Goal: Task Accomplishment & Management: Manage account settings

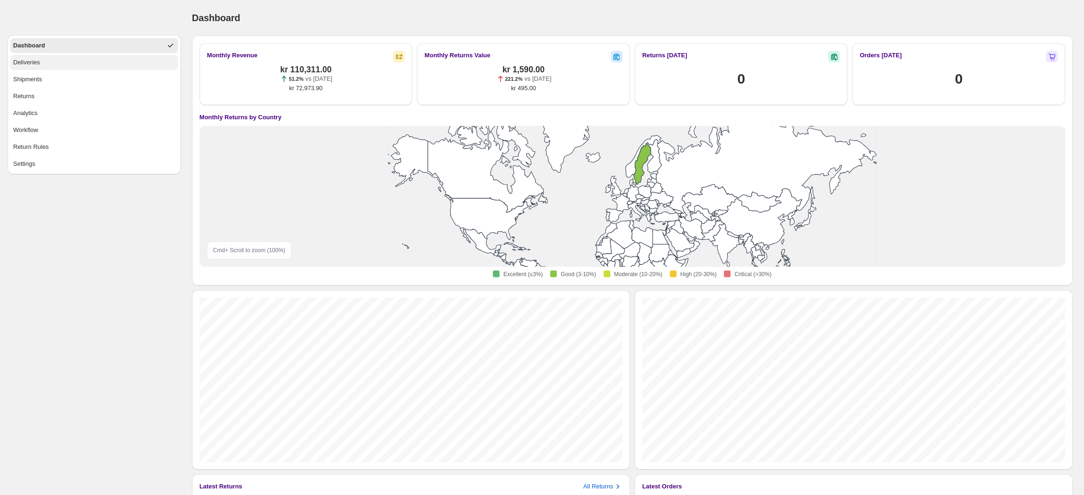
click at [37, 66] on span "Deliveries" at bounding box center [26, 62] width 27 height 9
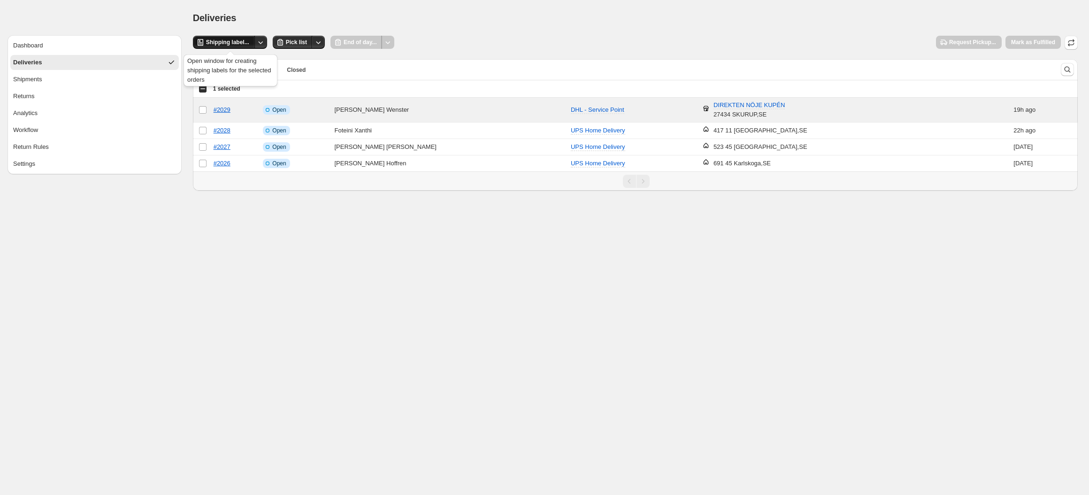
click at [236, 46] on button "Shipping label..." at bounding box center [224, 42] width 62 height 13
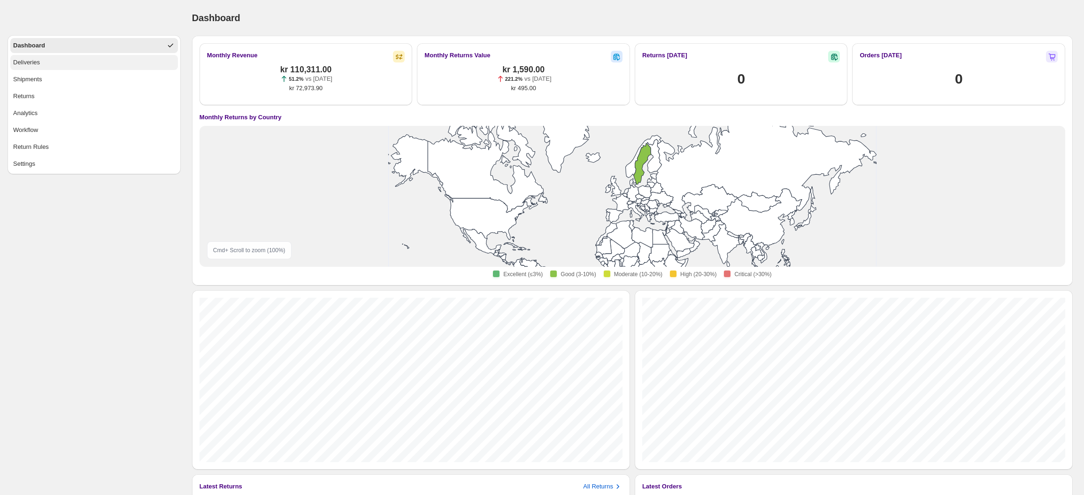
click at [45, 67] on button "Deliveries" at bounding box center [94, 62] width 168 height 15
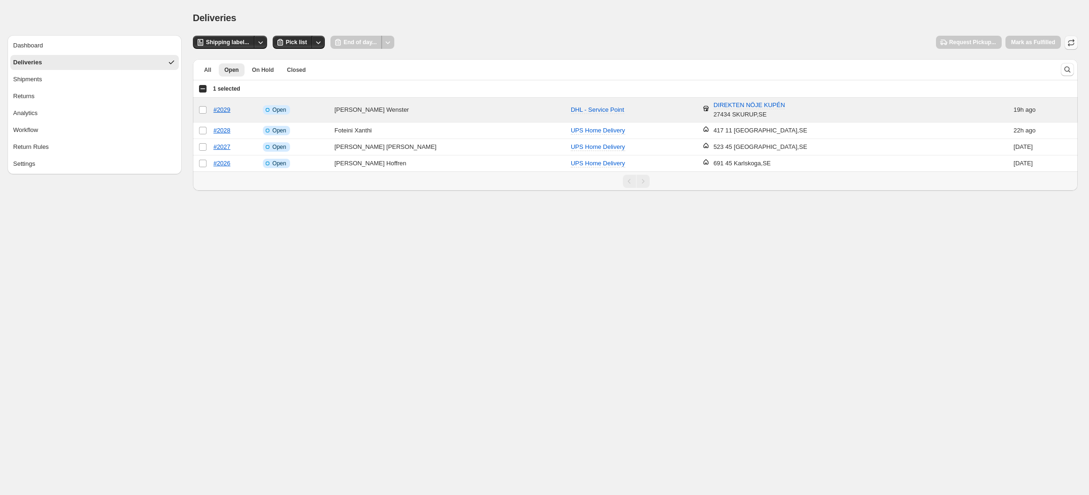
click at [1072, 39] on icon "button" at bounding box center [1071, 42] width 9 height 9
click at [236, 44] on span "Shipping label..." at bounding box center [227, 42] width 43 height 8
click at [230, 46] on button "Shipping label..." at bounding box center [224, 42] width 62 height 13
click at [35, 158] on button "Settings" at bounding box center [94, 163] width 169 height 15
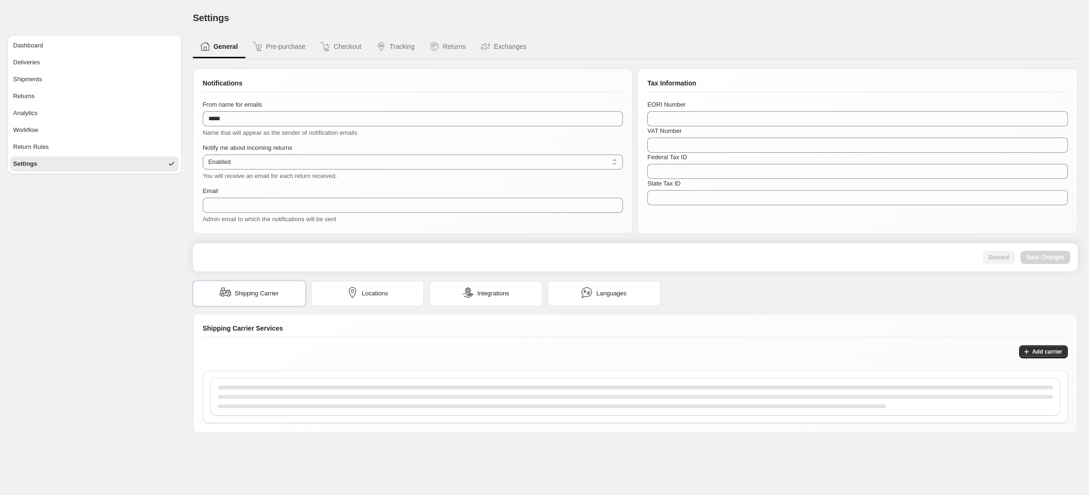
type input "**********"
select select "**"
type input "**********"
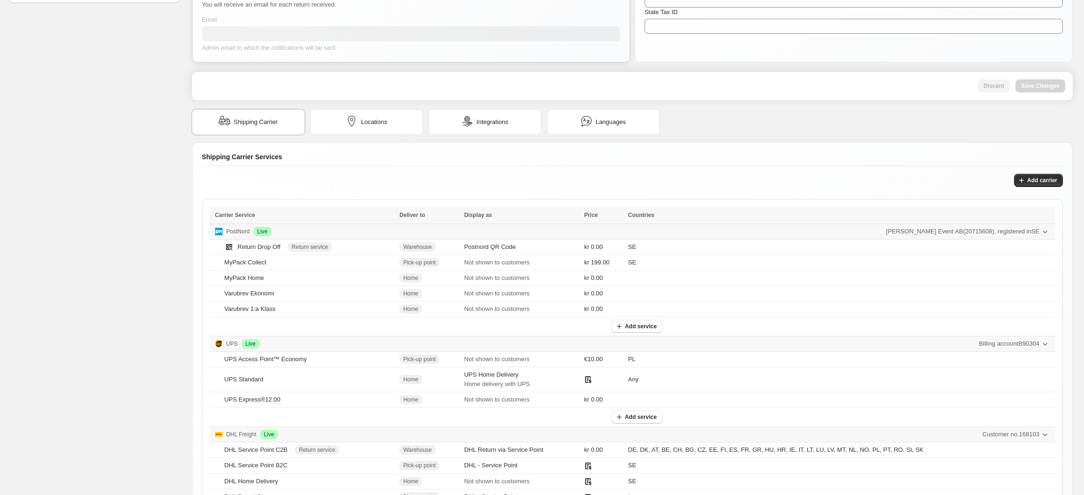
scroll to position [235, 0]
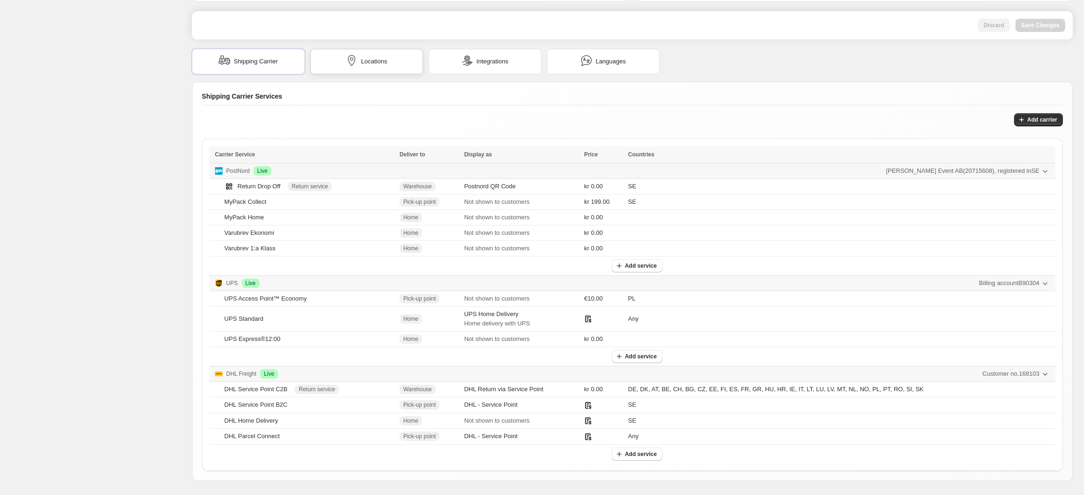
click at [356, 62] on div "Locations" at bounding box center [366, 61] width 41 height 13
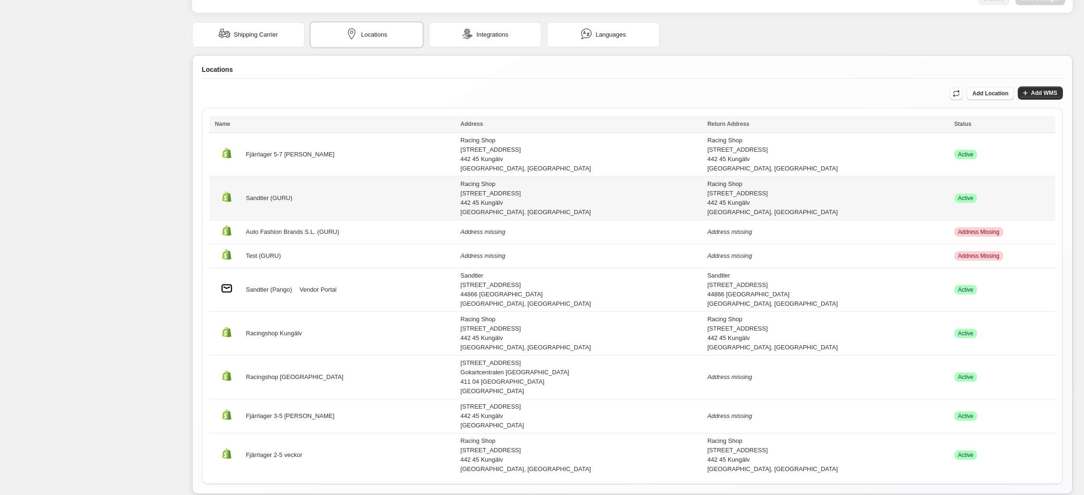
scroll to position [259, 0]
click at [523, 361] on div "Bergslagsgatan 6 Gokartcentralen Göteborg 411 04 Göteborg Sweden" at bounding box center [581, 377] width 241 height 38
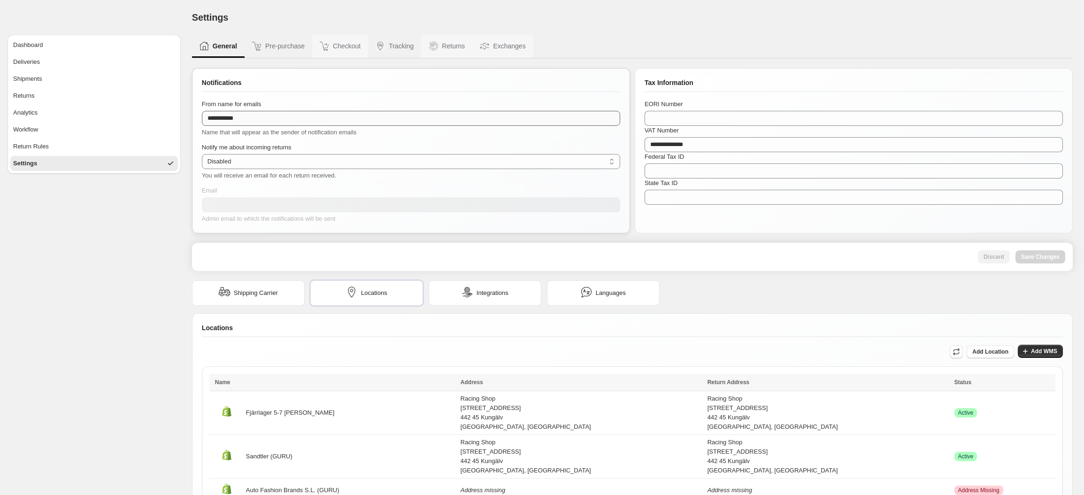
scroll to position [0, 0]
click at [42, 81] on span "Shipments" at bounding box center [27, 79] width 29 height 9
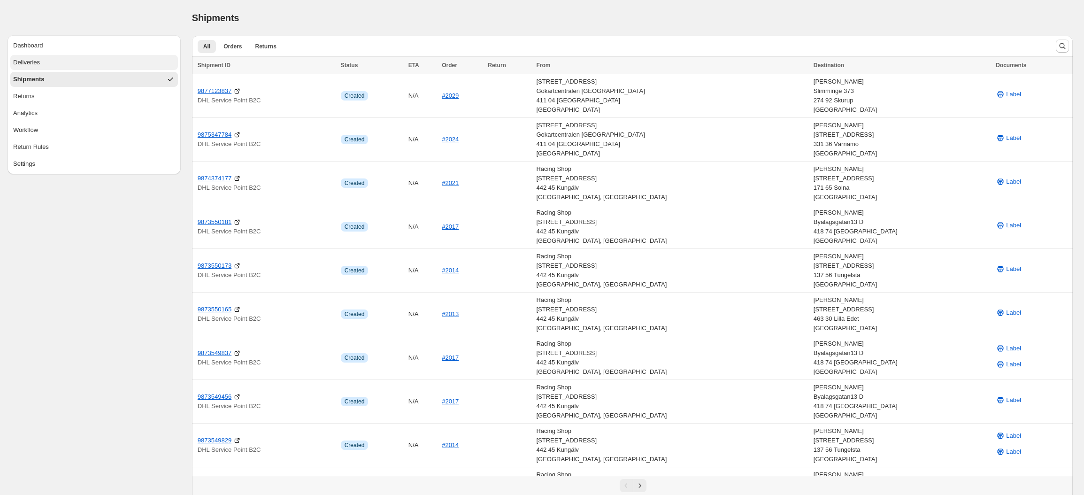
click at [63, 63] on button "Deliveries" at bounding box center [94, 62] width 168 height 15
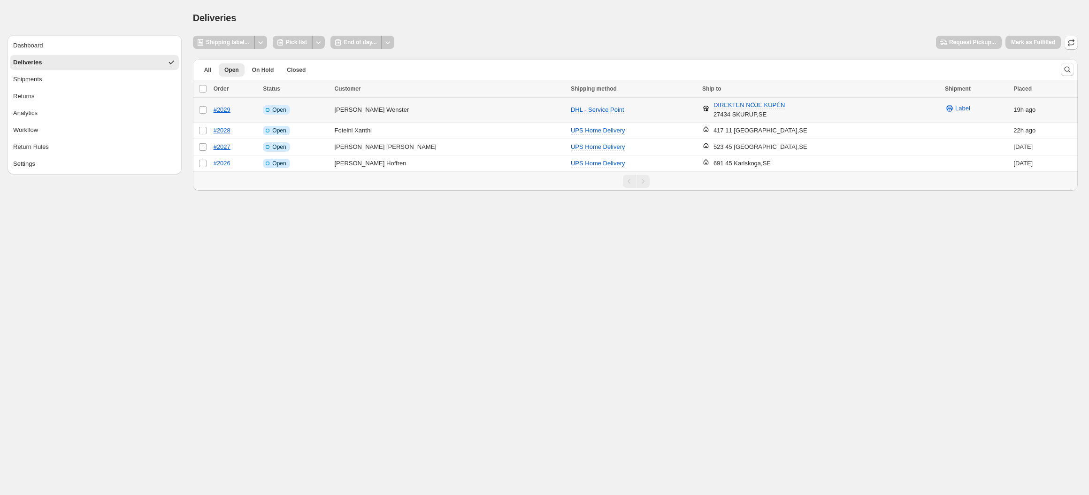
select select "********"
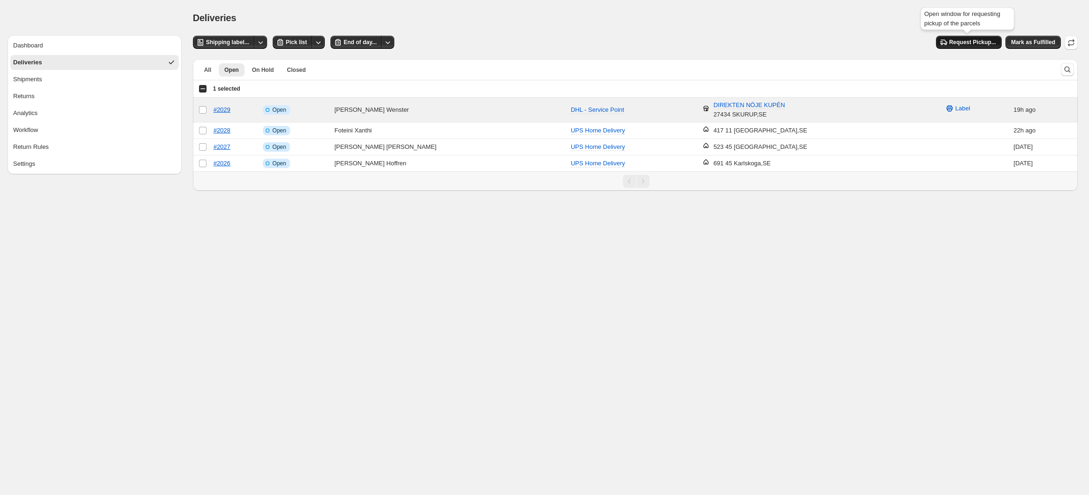
click at [953, 40] on span "Request Pickup..." at bounding box center [972, 42] width 47 height 8
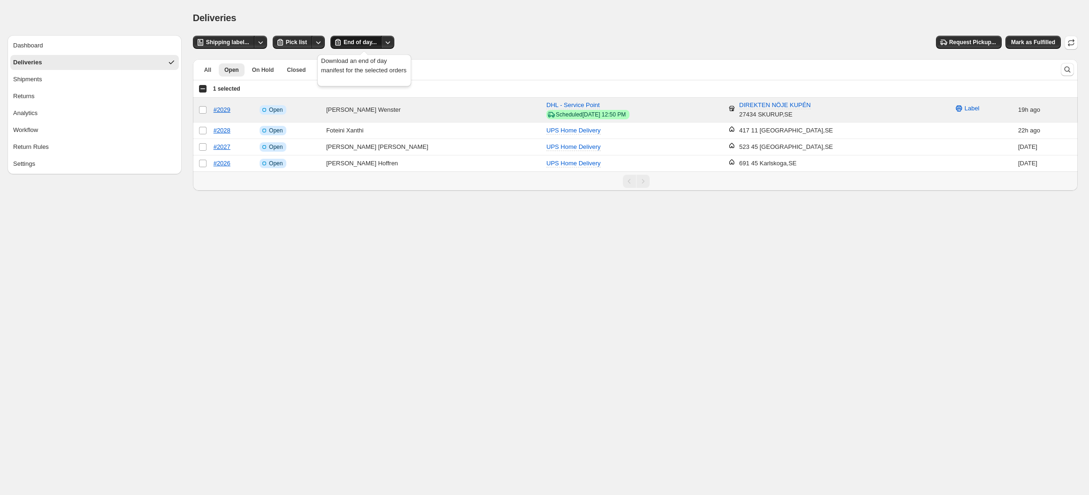
click at [373, 41] on span "End of day..." at bounding box center [360, 42] width 33 height 8
click at [965, 107] on span "Label" at bounding box center [972, 108] width 15 height 9
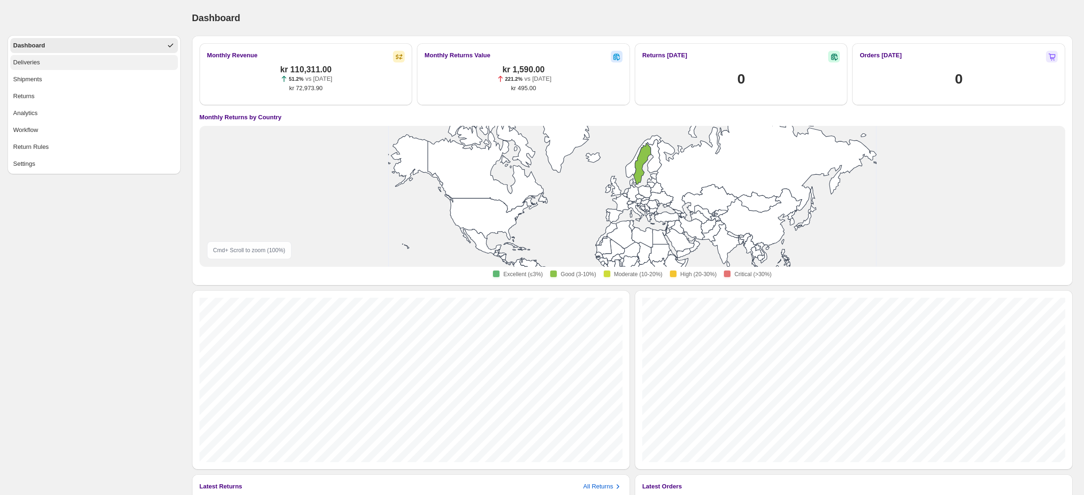
click at [58, 63] on button "Deliveries" at bounding box center [94, 62] width 168 height 15
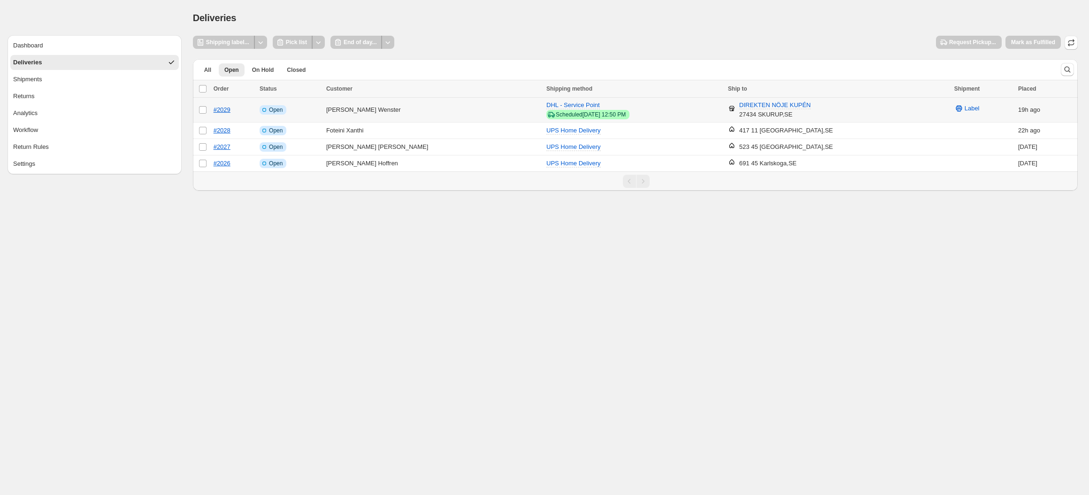
click at [207, 111] on td "Select order" at bounding box center [202, 110] width 18 height 25
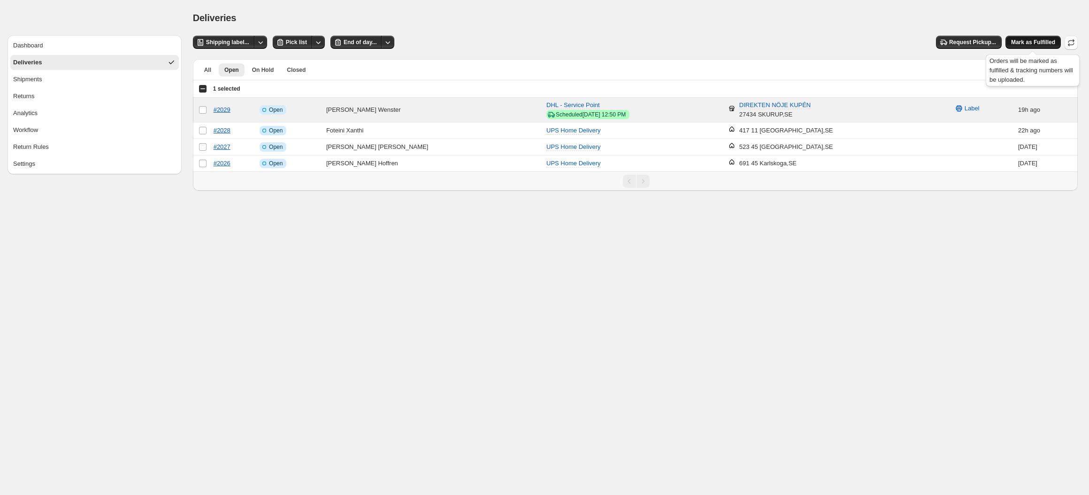
click at [1032, 43] on span "Mark as Fulfilled" at bounding box center [1033, 42] width 44 height 8
